Goal: Information Seeking & Learning: Learn about a topic

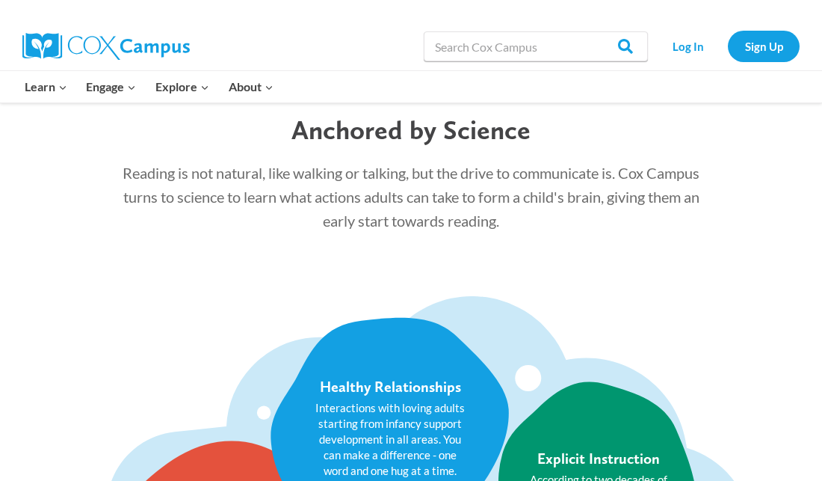
scroll to position [1643, 0]
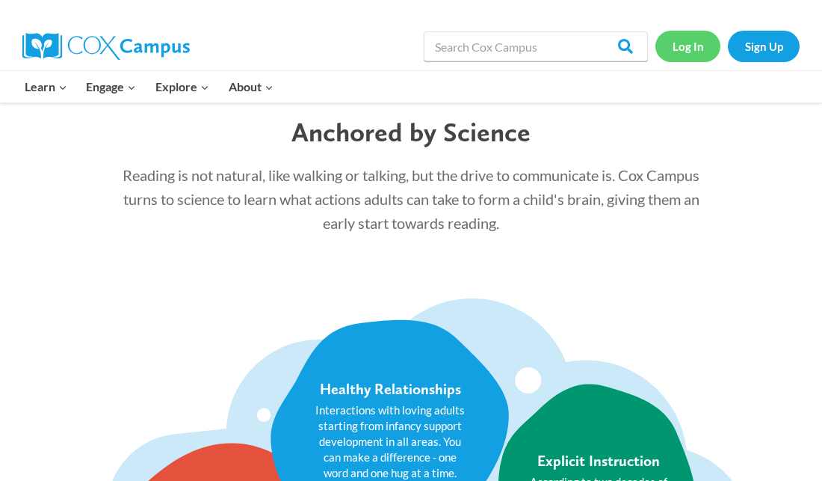
click at [688, 49] on link "Log In" at bounding box center [687, 46] width 65 height 31
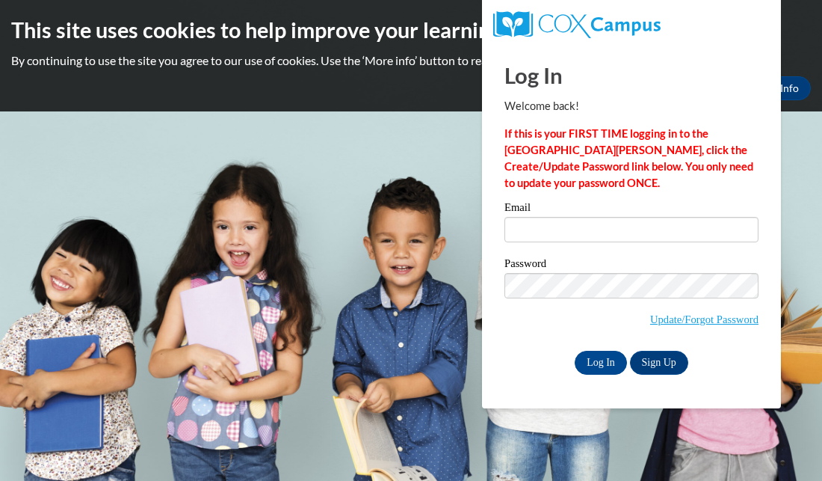
type input "amaierha@newlondon.k12.wi.us"
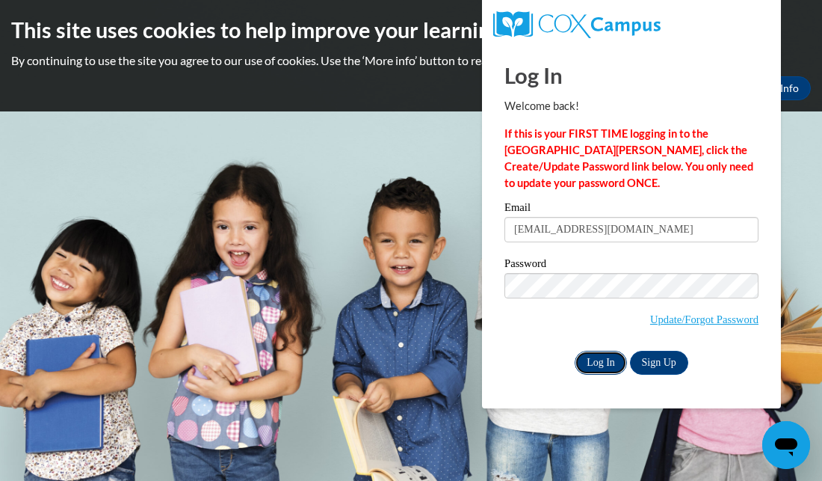
click at [595, 362] on input "Log In" at bounding box center [601, 362] width 52 height 24
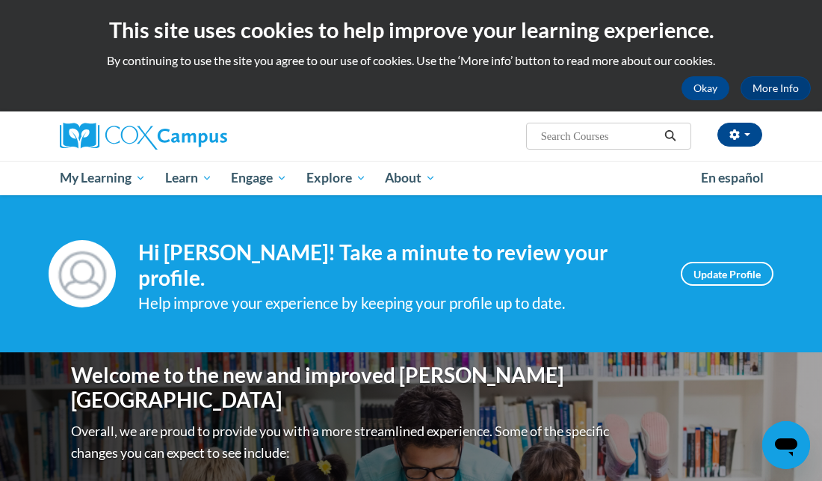
click at [600, 149] on div "Amanda Maierhafer (America/Chicago UTC-05:00) My Profile Inbox My Transcripts L…" at bounding box center [411, 135] width 725 height 49
click at [600, 135] on input "Search..." at bounding box center [600, 136] width 120 height 18
type input "read right from the start"
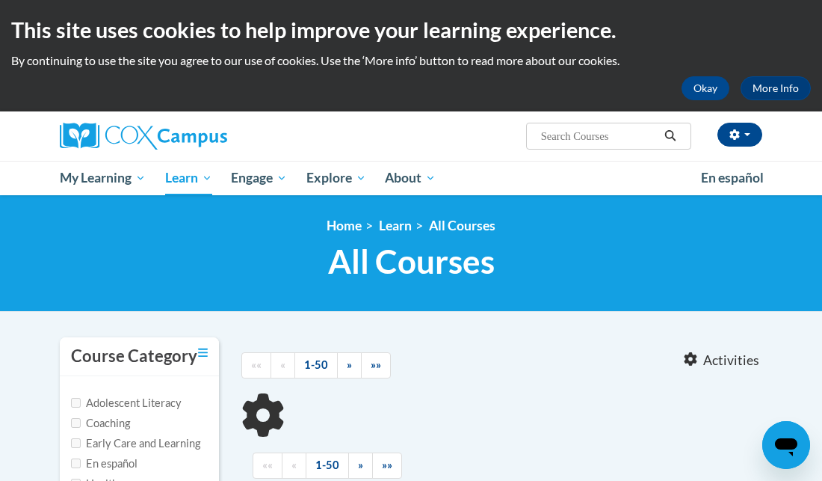
type input "read right from the start"
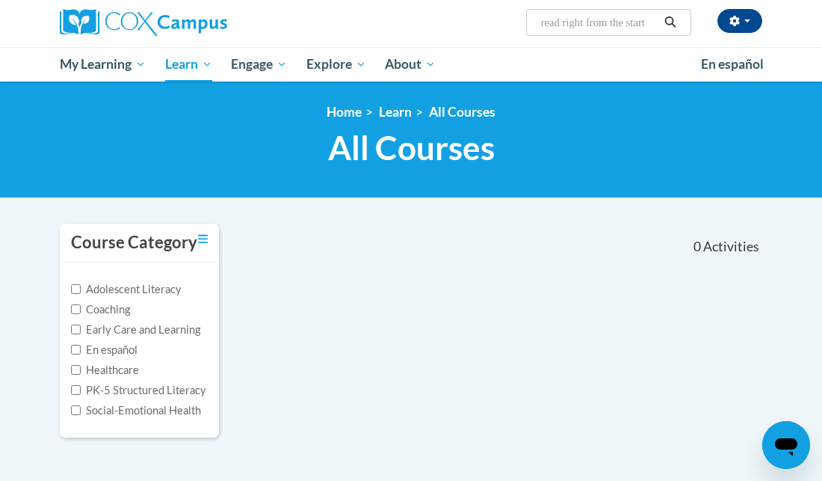
scroll to position [114, 0]
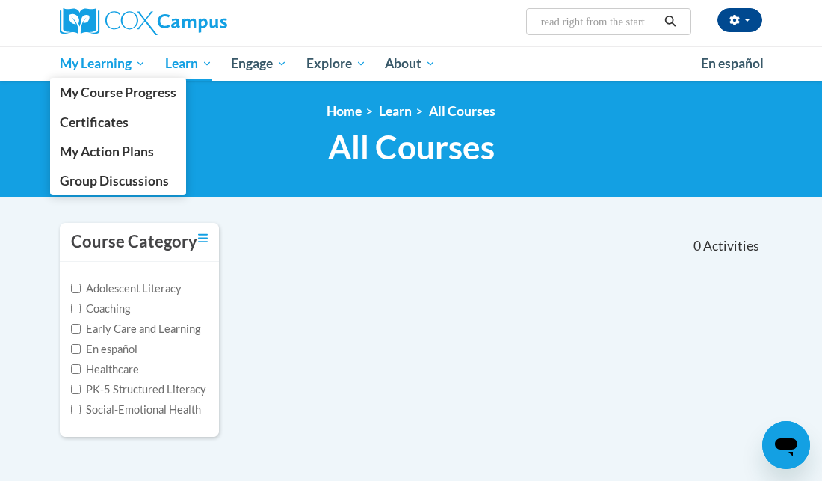
click at [93, 64] on span "My Learning" at bounding box center [103, 64] width 86 height 18
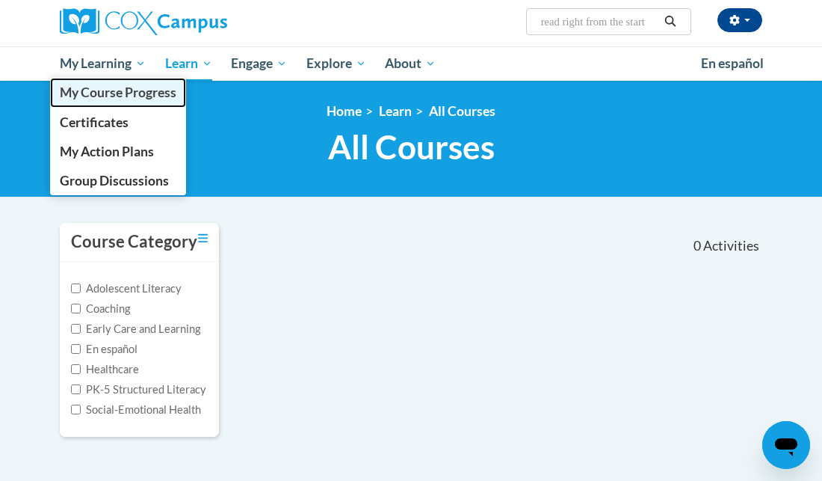
click at [126, 95] on span "My Course Progress" at bounding box center [118, 92] width 117 height 16
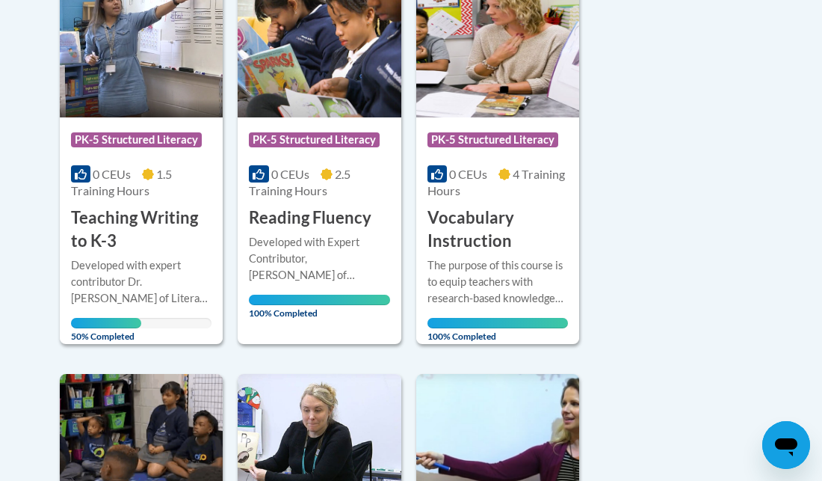
scroll to position [422, 0]
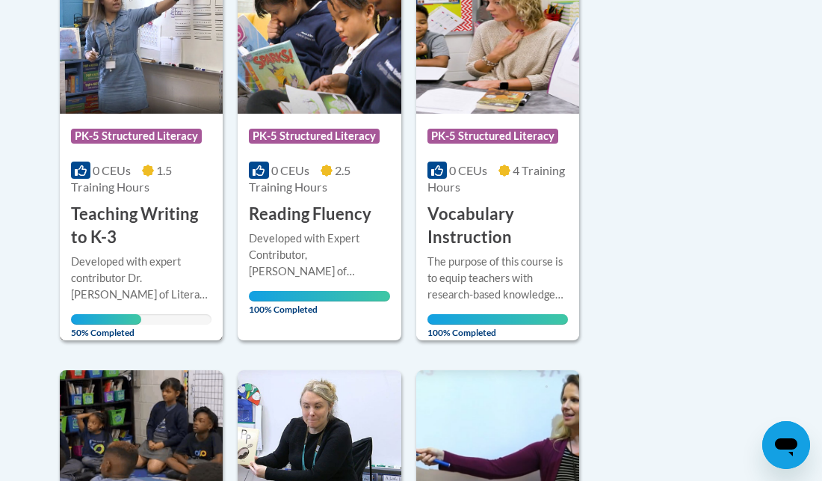
click at [148, 300] on div "Developed with expert contributor [PERSON_NAME] of Literacy How. This course pr…" at bounding box center [141, 277] width 140 height 49
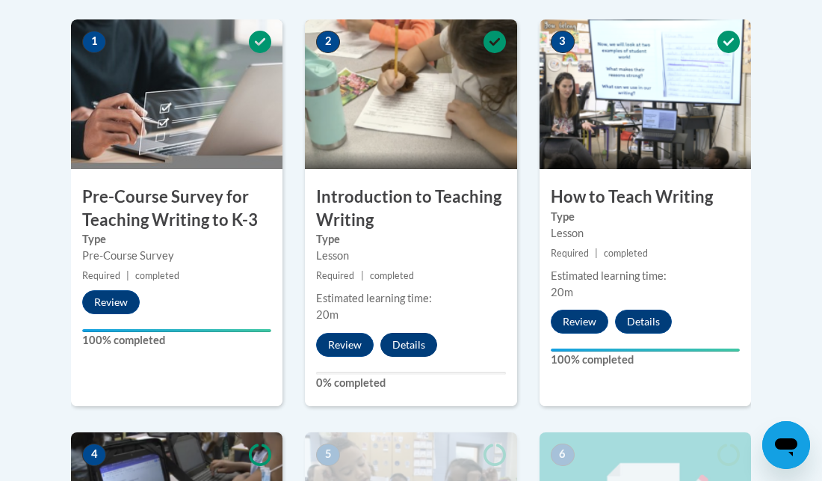
scroll to position [481, 0]
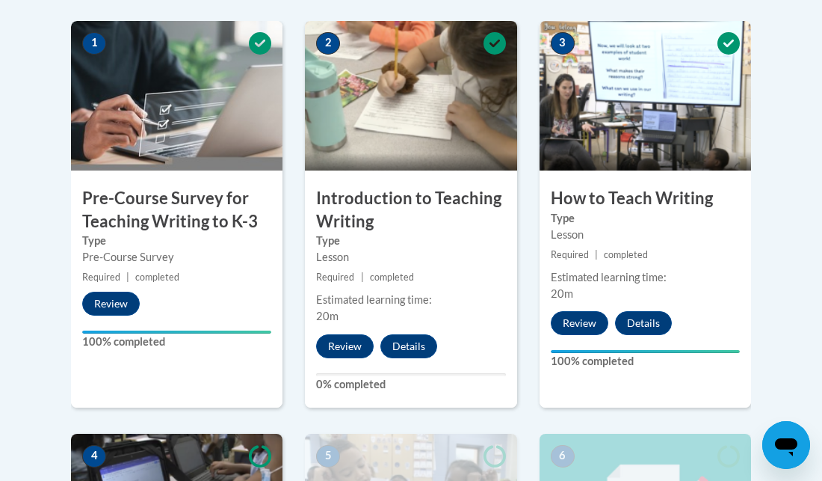
click at [366, 67] on img at bounding box center [410, 95] width 211 height 149
click at [370, 383] on label "0% completed" at bounding box center [410, 384] width 189 height 16
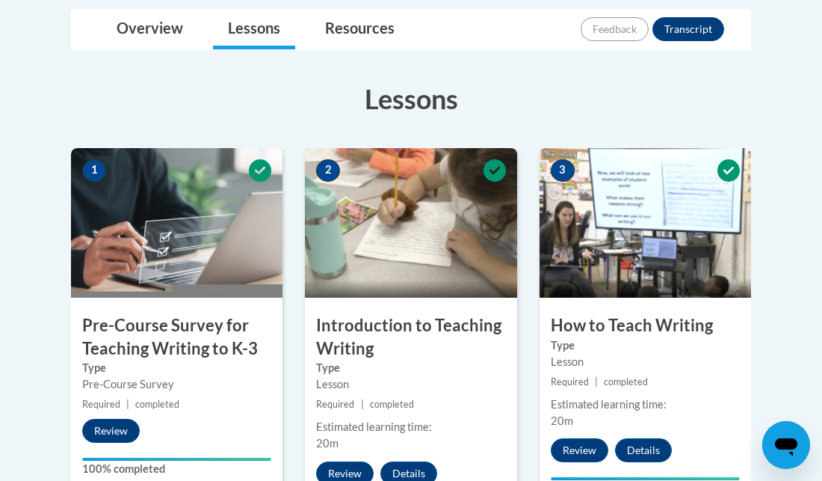
scroll to position [356, 0]
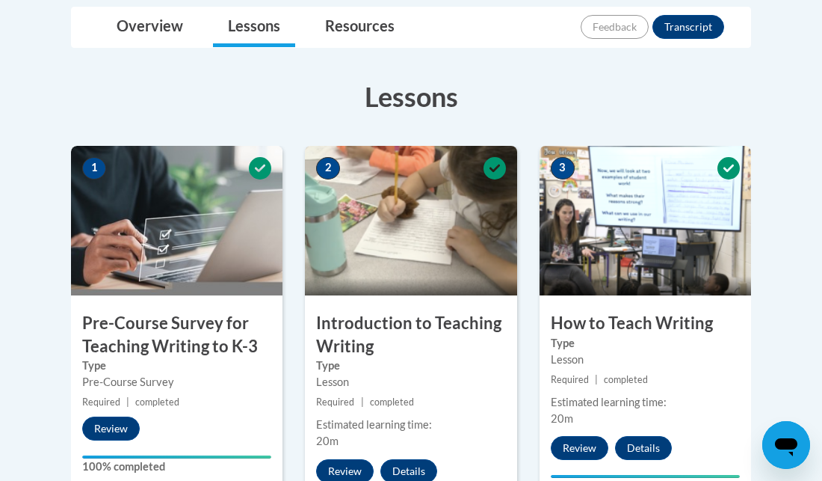
click at [445, 265] on img at bounding box center [410, 220] width 211 height 149
click at [333, 469] on button "Review" at bounding box center [345, 471] width 58 height 24
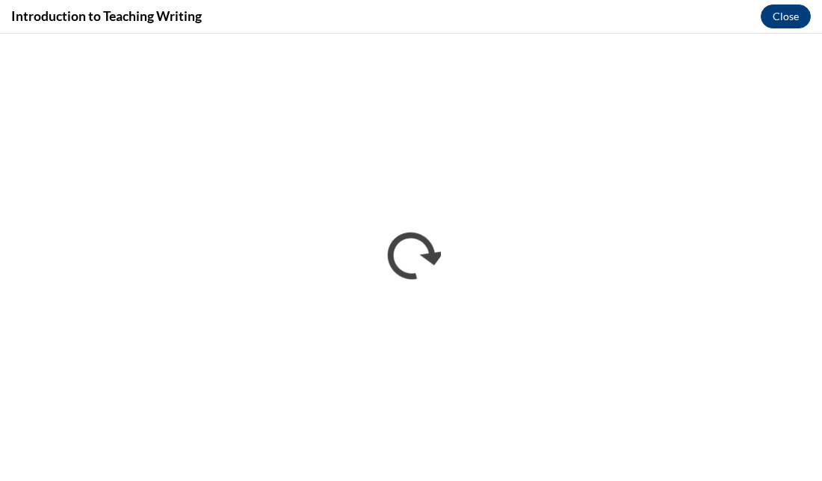
scroll to position [0, 0]
